Goal: Navigation & Orientation: Find specific page/section

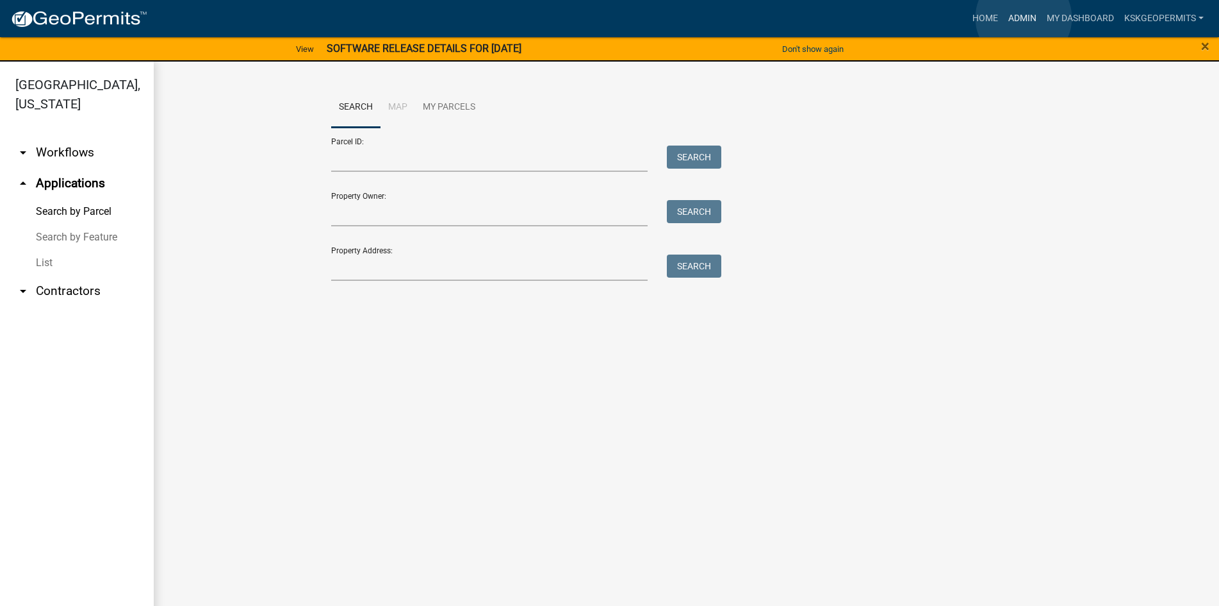
click at [1024, 18] on link "Admin" at bounding box center [1022, 18] width 38 height 24
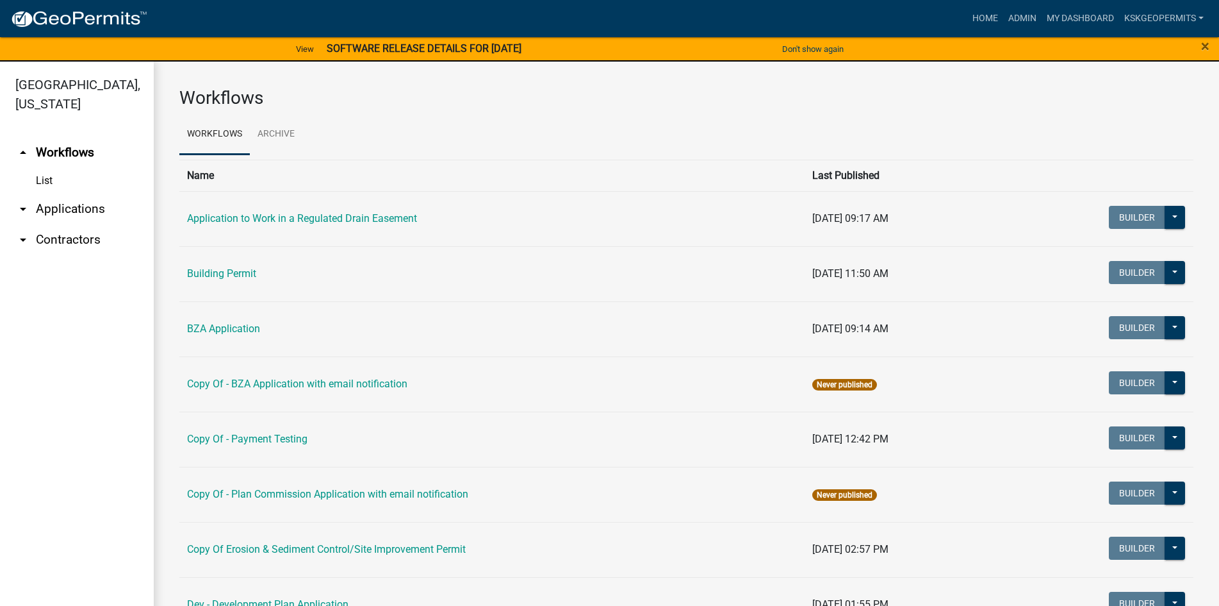
click at [42, 168] on link "List" at bounding box center [77, 181] width 154 height 26
click at [221, 276] on link "Building Permit" at bounding box center [221, 273] width 69 height 12
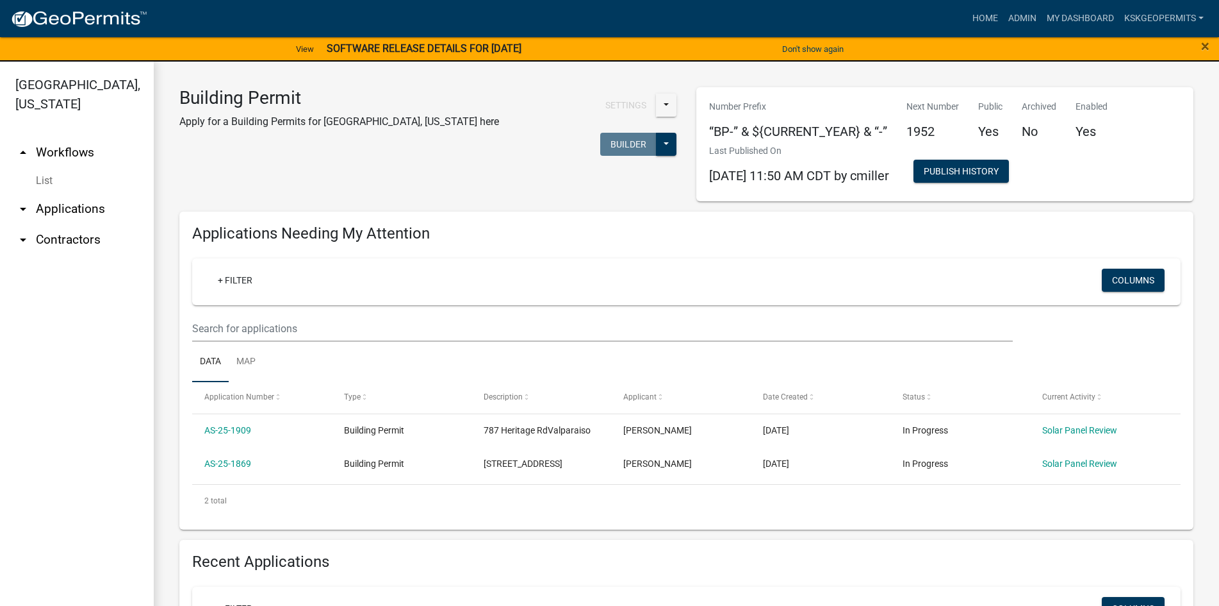
click at [44, 168] on link "List" at bounding box center [77, 181] width 154 height 26
